Goal: Information Seeking & Learning: Find specific page/section

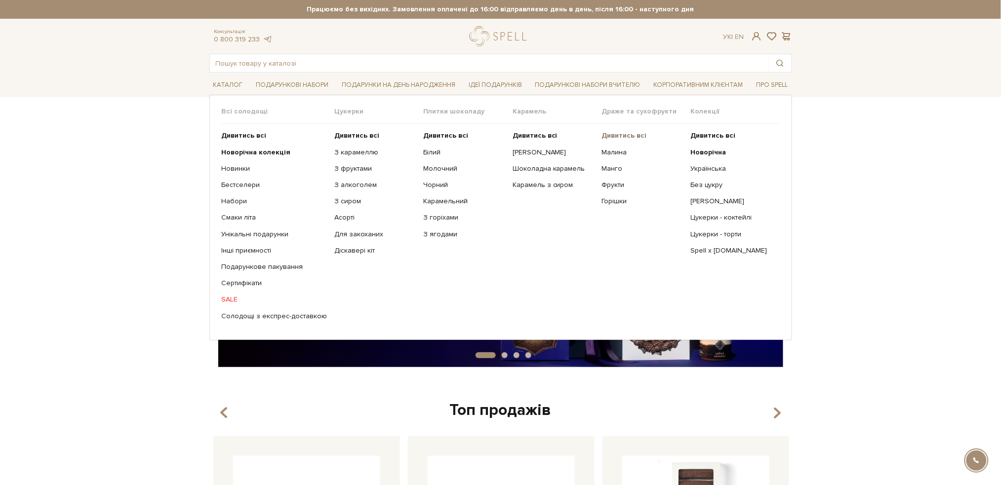
click at [622, 136] on b "Дивитись всі" at bounding box center [623, 135] width 45 height 8
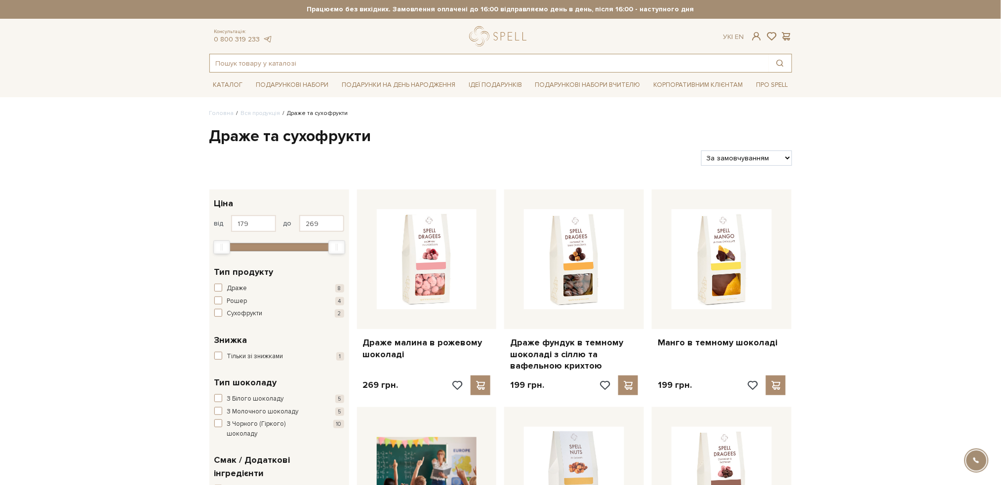
click at [286, 62] on input "text" at bounding box center [489, 63] width 559 height 18
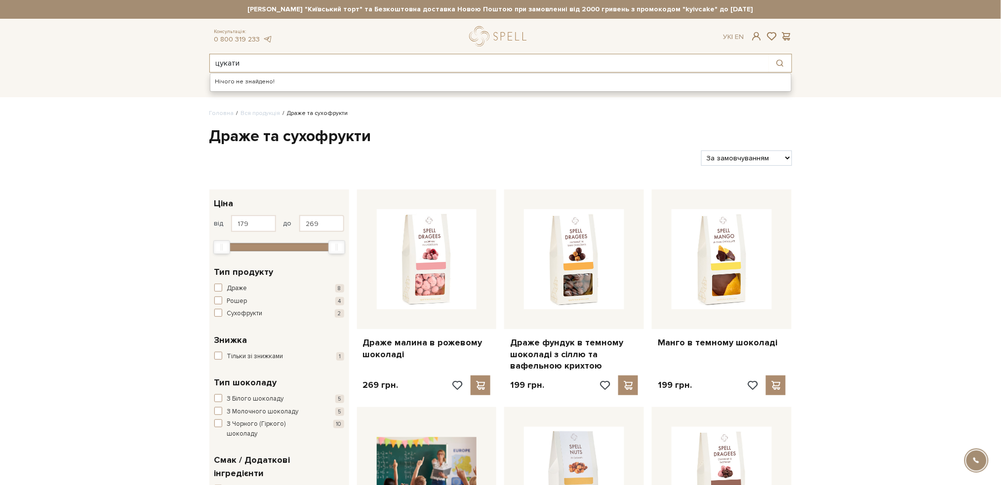
type input "цукати"
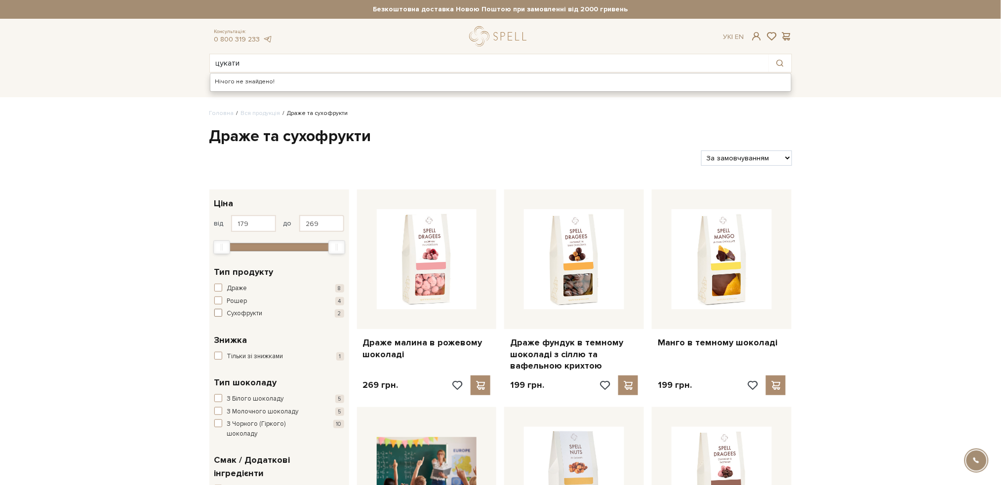
click at [237, 315] on span "Сухофрукти" at bounding box center [245, 314] width 36 height 10
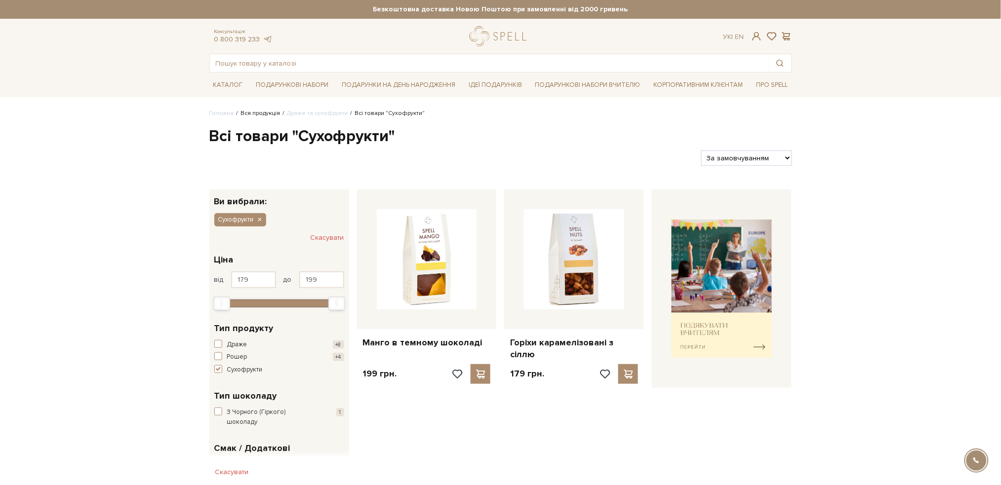
click at [255, 112] on link "Вся продукція" at bounding box center [260, 113] width 39 height 7
